Goal: Transaction & Acquisition: Purchase product/service

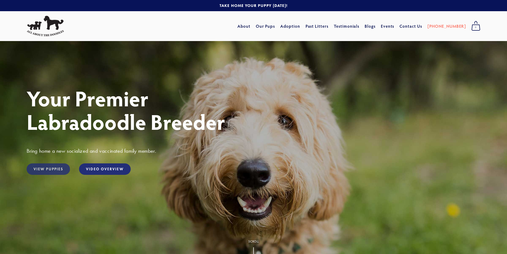
click at [54, 170] on link "View Puppies" at bounding box center [48, 168] width 43 height 11
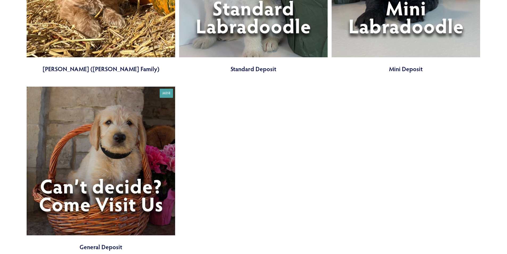
scroll to position [1944, 0]
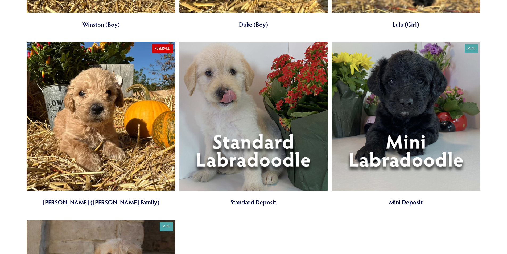
click at [386, 158] on link at bounding box center [406, 124] width 149 height 165
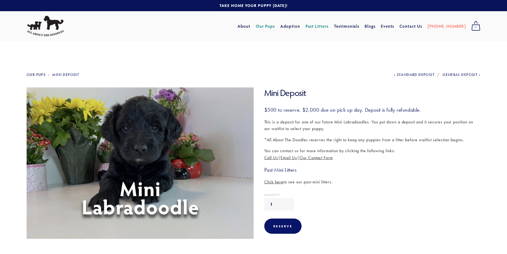
click at [204, 156] on img at bounding box center [140, 162] width 234 height 151
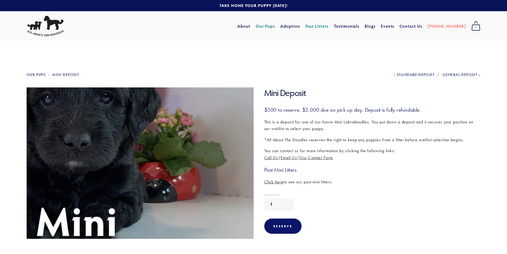
click at [204, 156] on img at bounding box center [140, 162] width 234 height 151
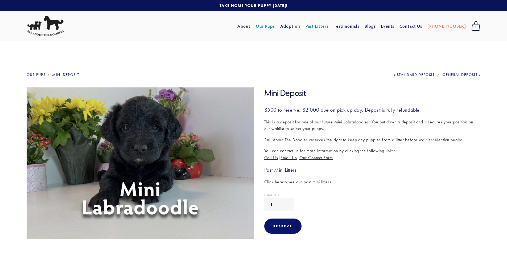
click at [204, 156] on img at bounding box center [140, 162] width 234 height 151
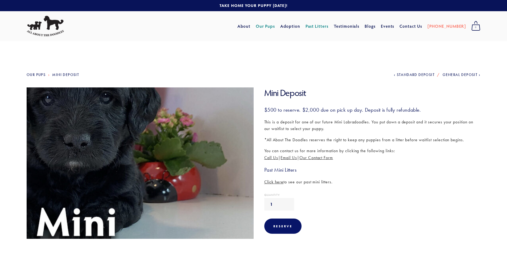
click at [204, 156] on img at bounding box center [140, 162] width 234 height 151
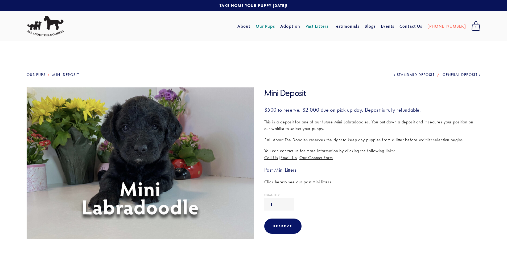
click at [204, 156] on img at bounding box center [140, 162] width 234 height 151
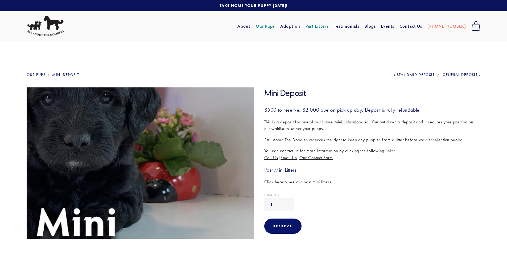
click at [204, 156] on img at bounding box center [140, 162] width 234 height 151
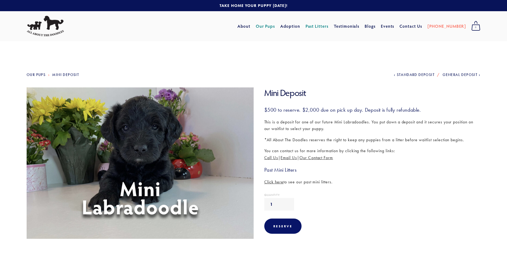
click at [204, 156] on img at bounding box center [140, 162] width 234 height 151
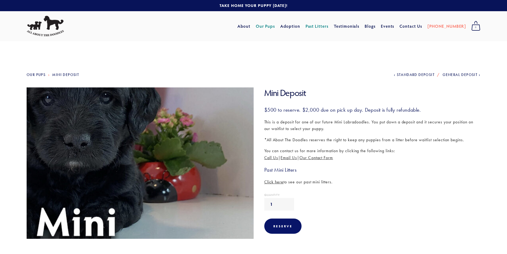
click at [204, 156] on img at bounding box center [140, 162] width 234 height 151
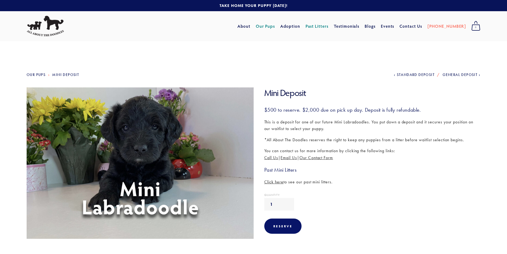
click at [204, 156] on img at bounding box center [140, 162] width 234 height 151
click at [300, 27] on link "Adoption" at bounding box center [290, 26] width 20 height 10
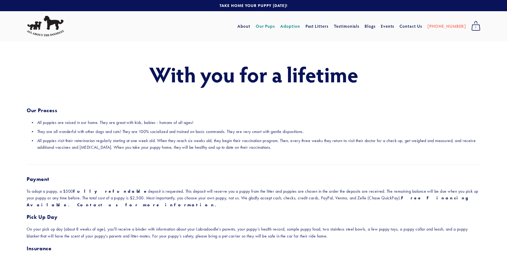
click at [275, 29] on link "Our Pups" at bounding box center [265, 26] width 19 height 10
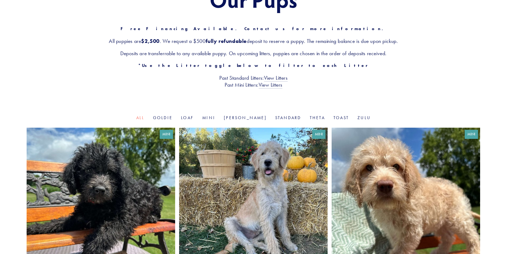
scroll to position [53, 0]
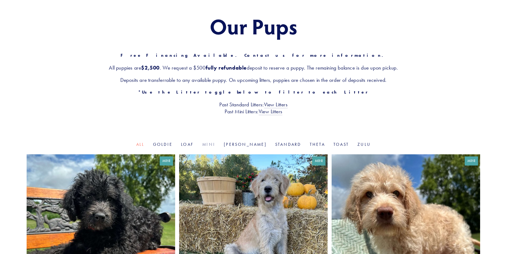
click at [215, 146] on link "Mini" at bounding box center [208, 144] width 13 height 5
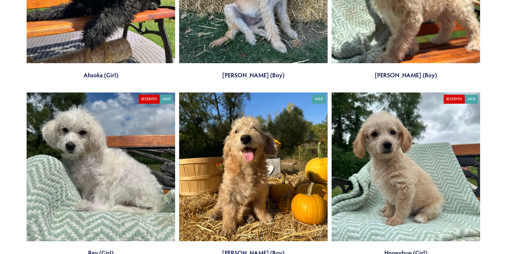
scroll to position [399, 0]
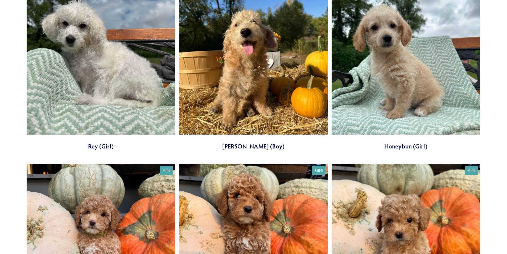
click at [402, 108] on link at bounding box center [406, 68] width 149 height 165
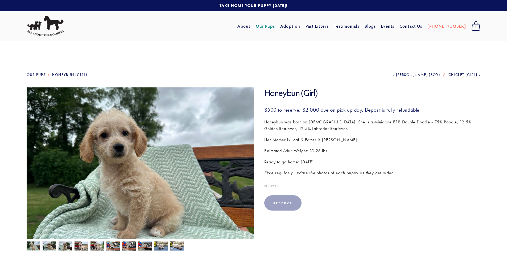
click at [51, 245] on img at bounding box center [49, 246] width 13 height 10
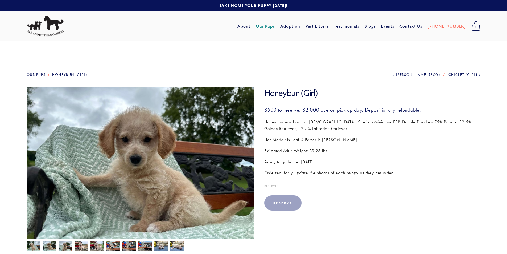
click at [62, 246] on img at bounding box center [65, 246] width 13 height 10
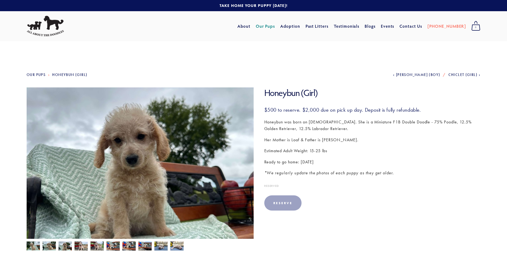
click at [76, 245] on img at bounding box center [81, 246] width 13 height 10
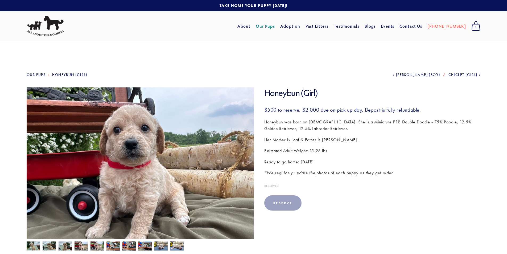
click at [93, 245] on img at bounding box center [97, 246] width 13 height 10
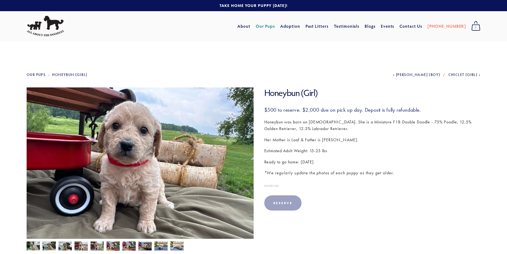
click at [116, 248] on img at bounding box center [113, 246] width 13 height 10
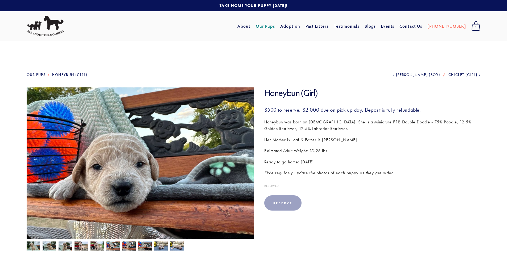
click at [125, 247] on img at bounding box center [129, 246] width 13 height 10
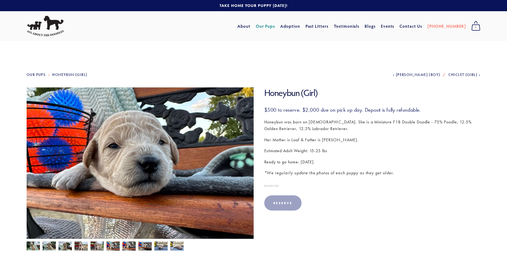
click at [149, 248] on img at bounding box center [144, 246] width 13 height 10
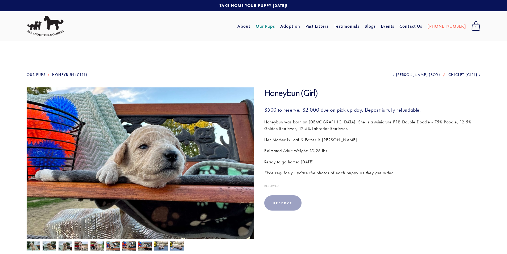
click at [164, 246] on img at bounding box center [160, 246] width 13 height 10
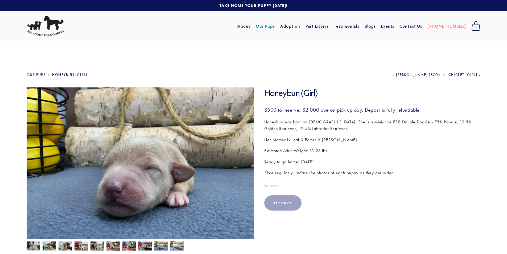
click at [174, 246] on img at bounding box center [176, 246] width 13 height 10
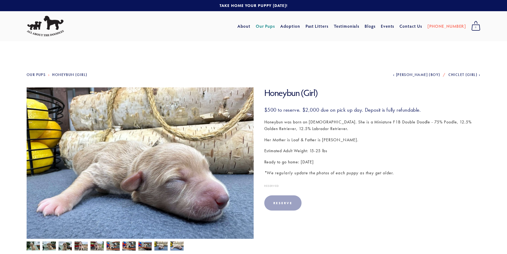
click at [38, 245] on img at bounding box center [33, 246] width 13 height 10
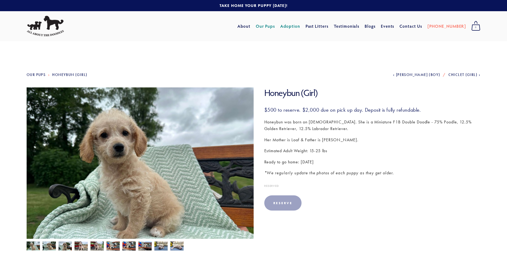
click at [300, 26] on link "Adoption" at bounding box center [290, 26] width 20 height 10
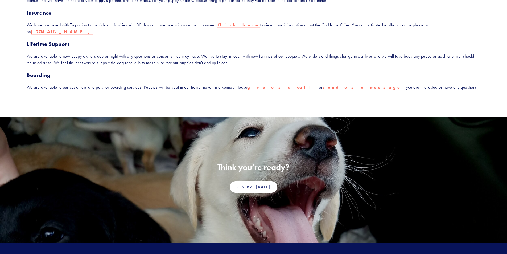
scroll to position [209, 0]
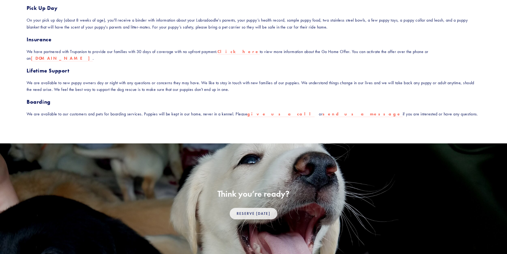
click at [254, 208] on link "Reserve Today" at bounding box center [253, 213] width 47 height 11
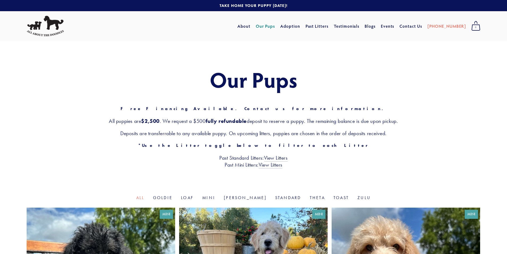
scroll to position [107, 0]
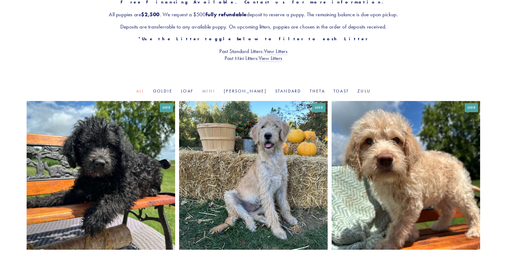
click at [215, 89] on link "Mini" at bounding box center [208, 90] width 13 height 5
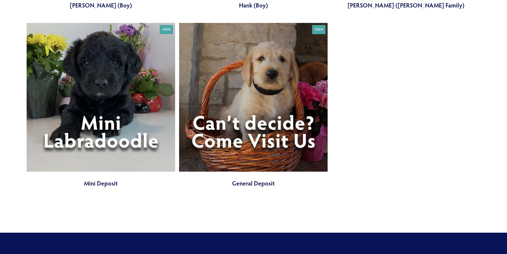
scroll to position [1198, 0]
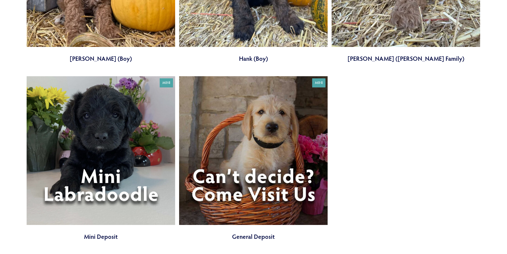
click at [254, 160] on link at bounding box center [253, 158] width 149 height 165
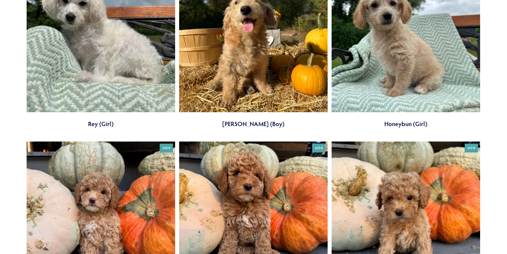
scroll to position [399, 0]
